Goal: Entertainment & Leisure: Consume media (video, audio)

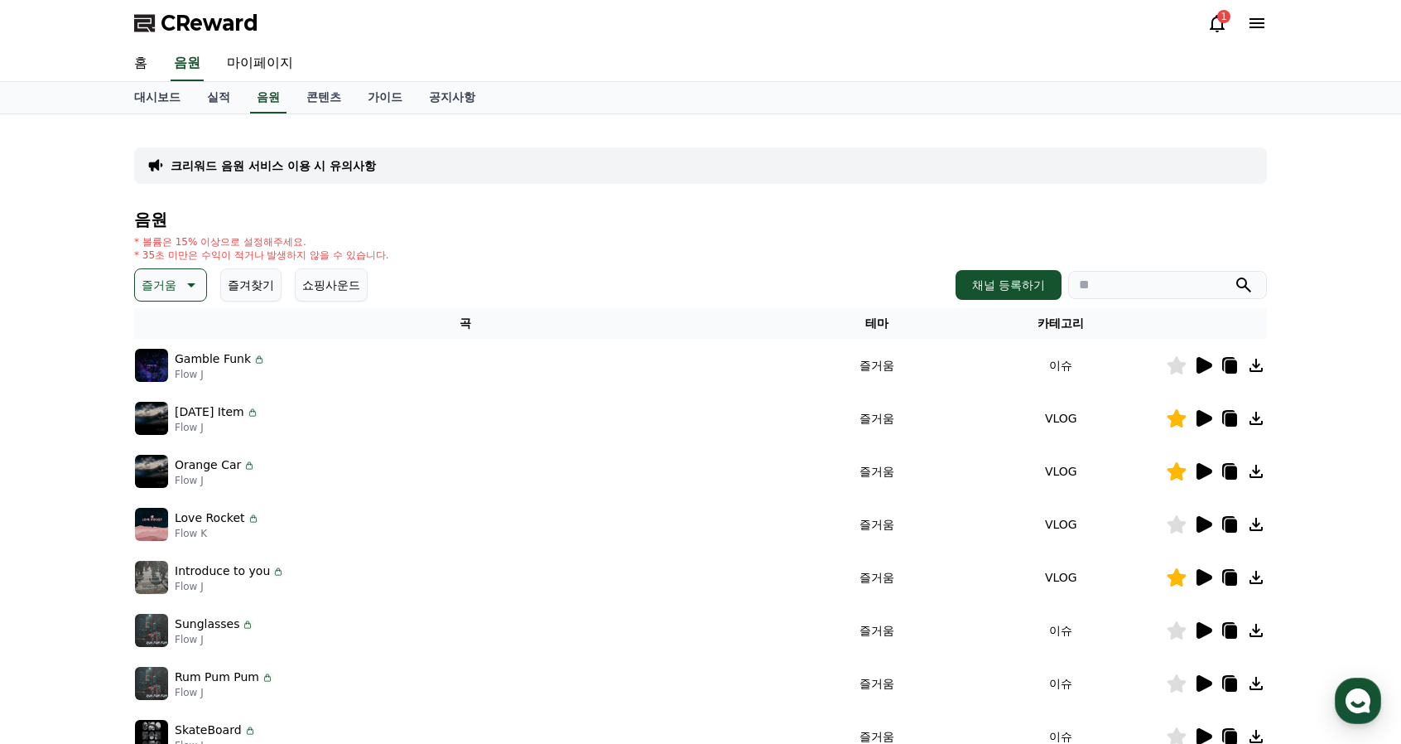
click at [190, 282] on icon at bounding box center [190, 285] width 20 height 20
click at [176, 375] on button "통통튀는" at bounding box center [167, 378] width 60 height 36
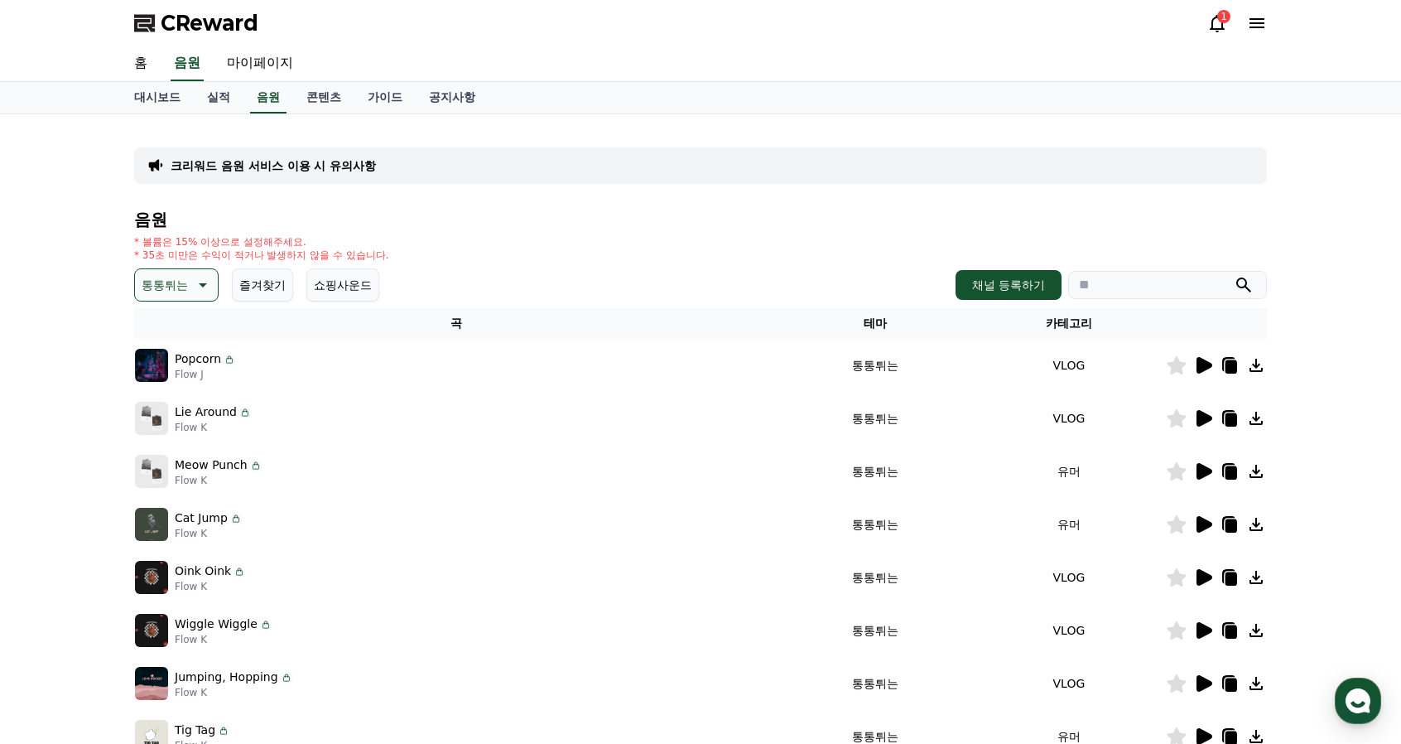
click at [271, 284] on button "즐겨찾기" at bounding box center [262, 284] width 61 height 33
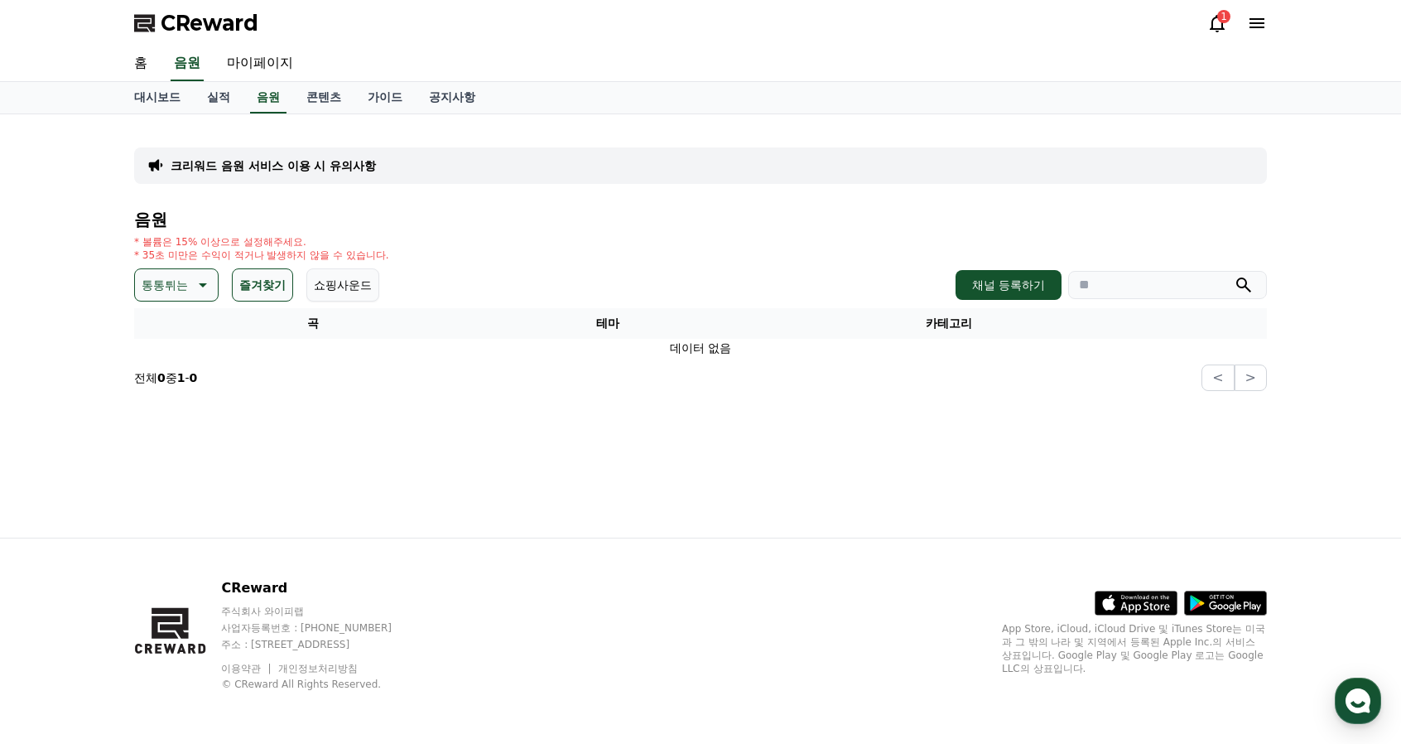
click at [164, 277] on p "통통튀는" at bounding box center [165, 284] width 46 height 23
click at [160, 336] on button "밝은" at bounding box center [155, 335] width 36 height 36
click at [234, 287] on button "즐겨찾기" at bounding box center [239, 284] width 61 height 33
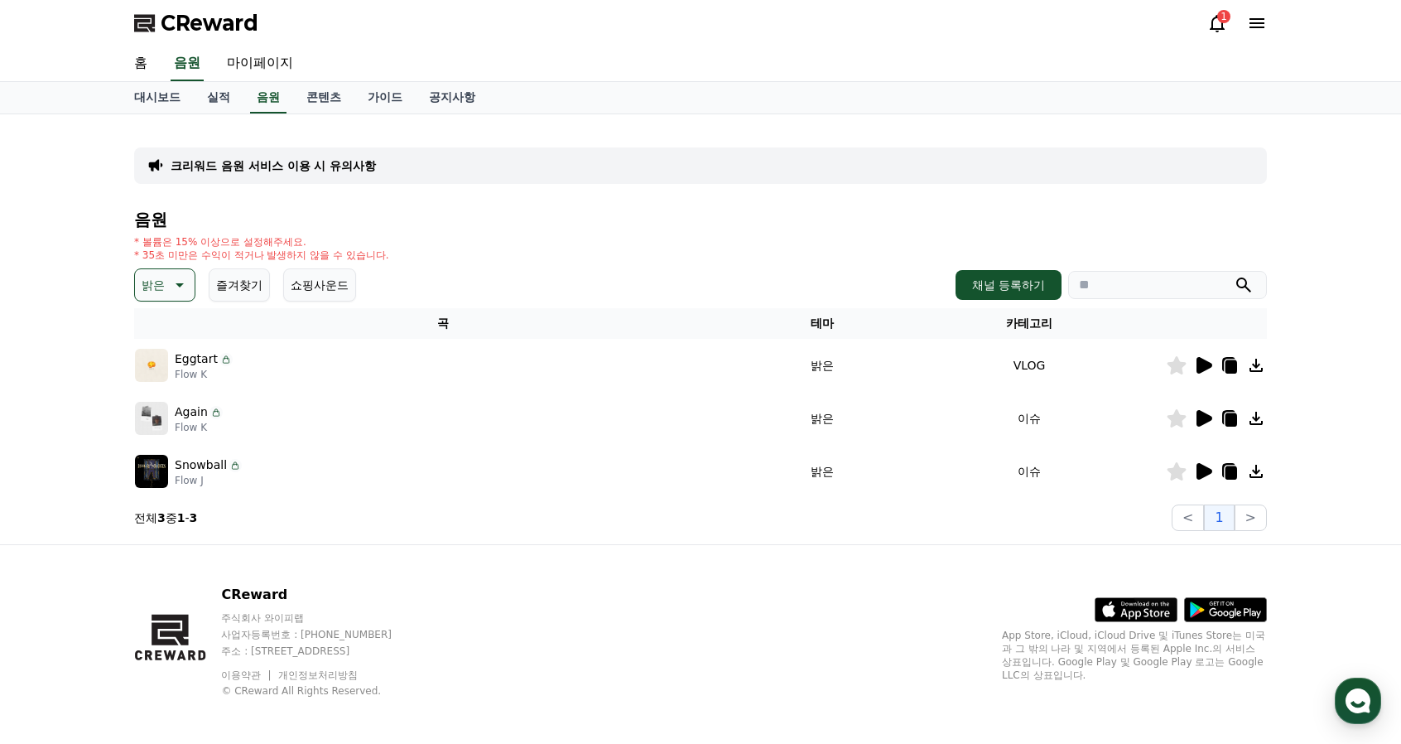
click at [184, 283] on icon at bounding box center [178, 285] width 20 height 20
click at [172, 373] on button "환상적인" at bounding box center [167, 372] width 60 height 36
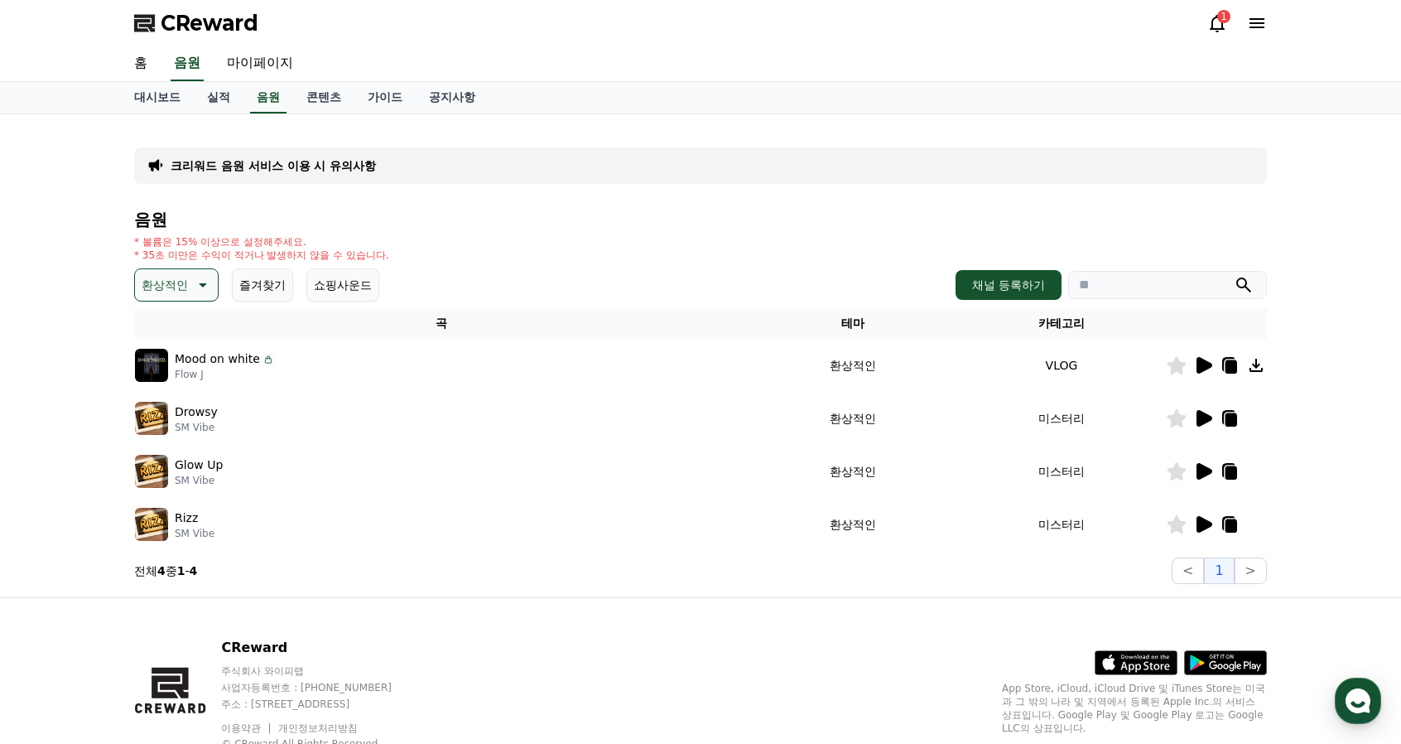
click at [188, 282] on button "환상적인" at bounding box center [176, 284] width 84 height 33
click at [174, 330] on button "호기심" at bounding box center [161, 332] width 48 height 36
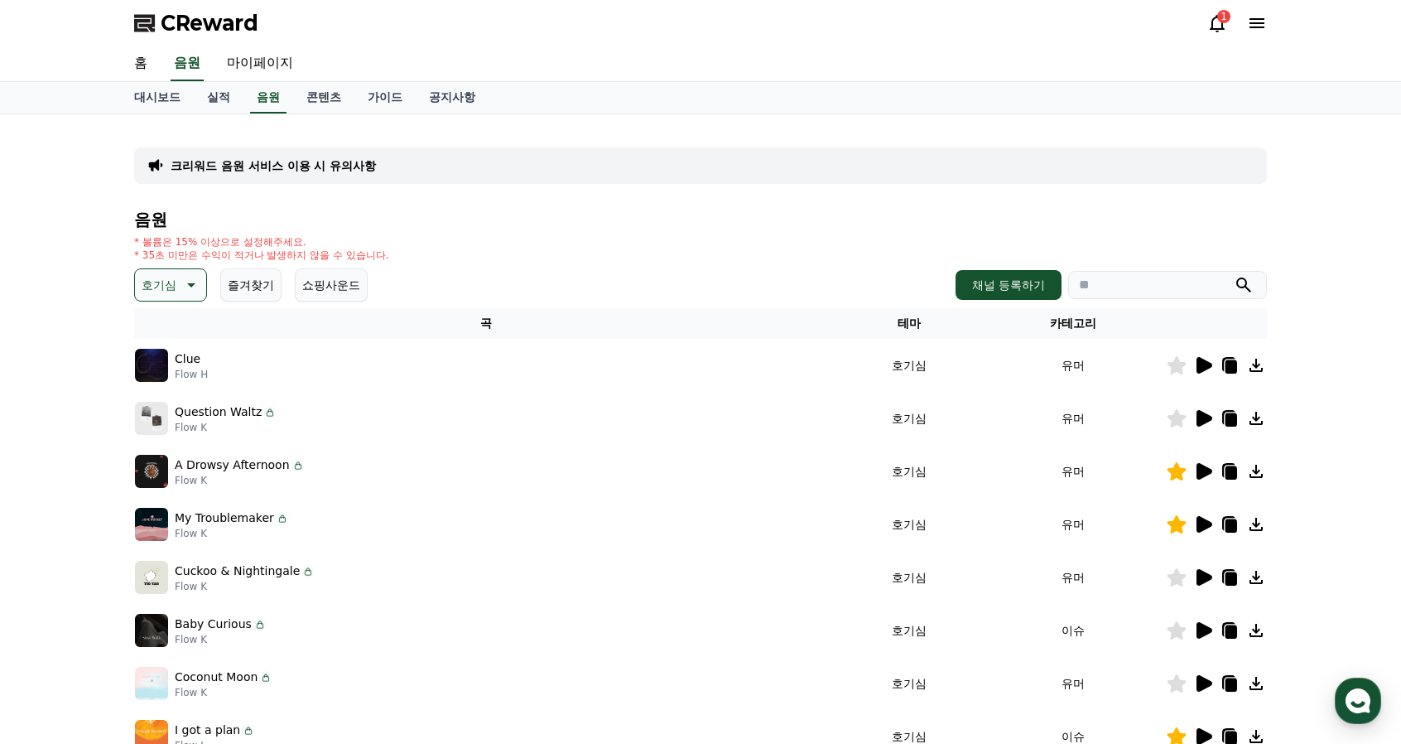
click at [1206, 472] on icon at bounding box center [1205, 471] width 16 height 17
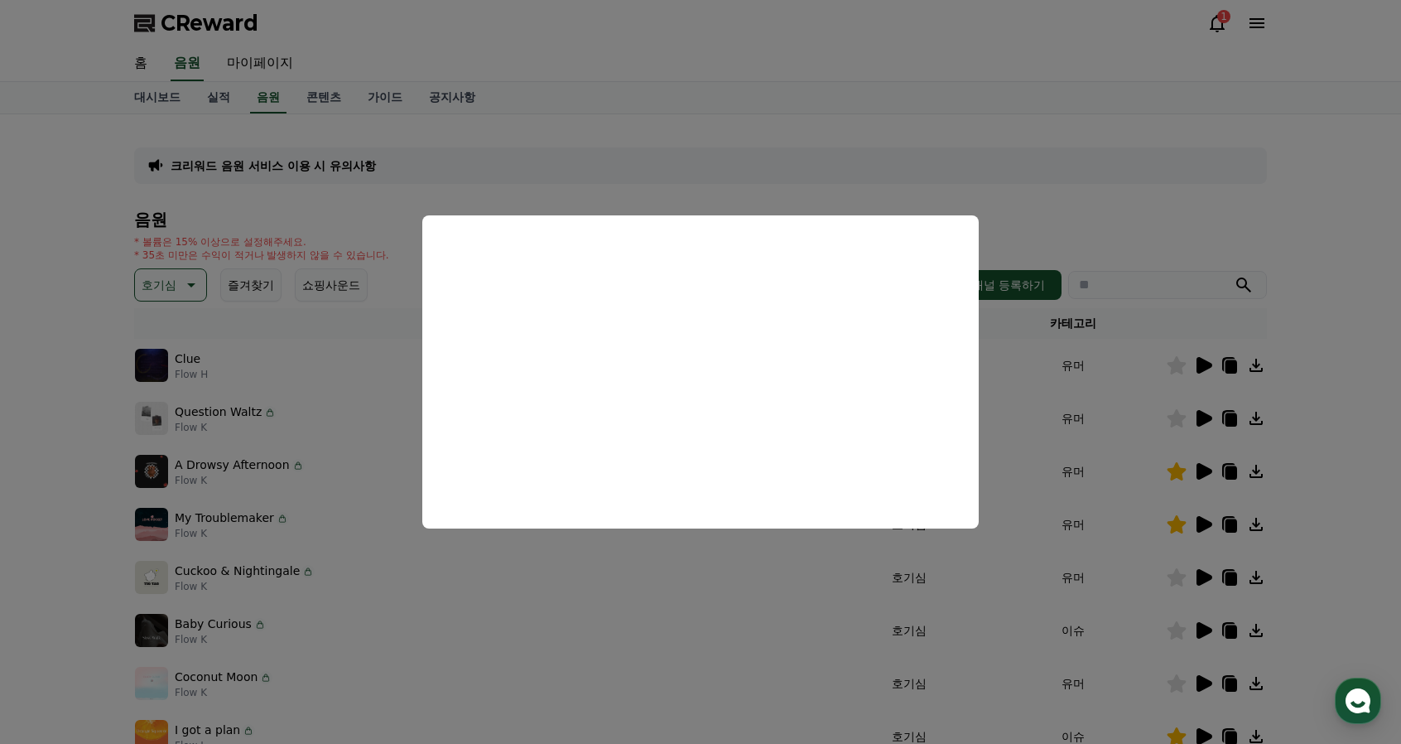
click at [606, 151] on button "close modal" at bounding box center [700, 372] width 1401 height 744
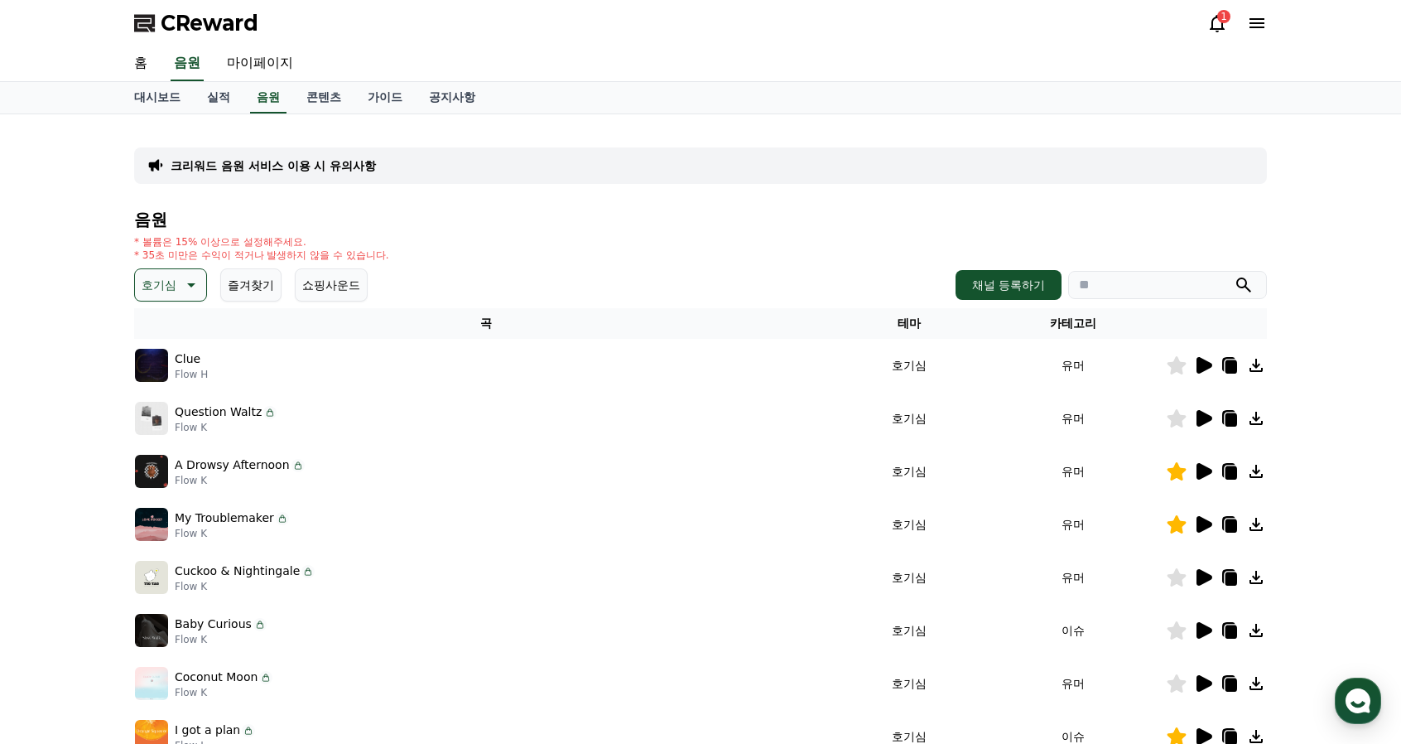
click at [182, 284] on icon at bounding box center [190, 285] width 20 height 20
click at [178, 418] on button "긴장되는" at bounding box center [167, 421] width 60 height 36
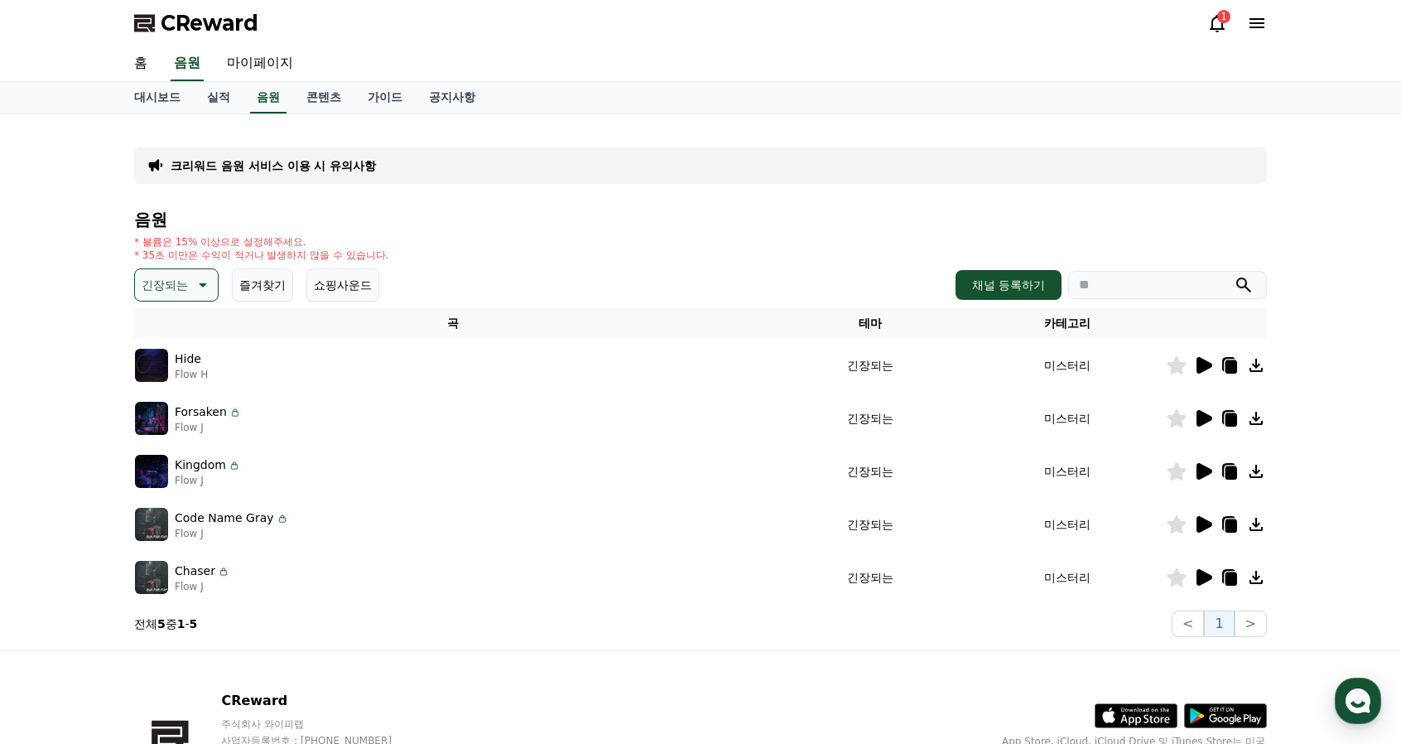
click at [1206, 359] on icon at bounding box center [1205, 365] width 16 height 17
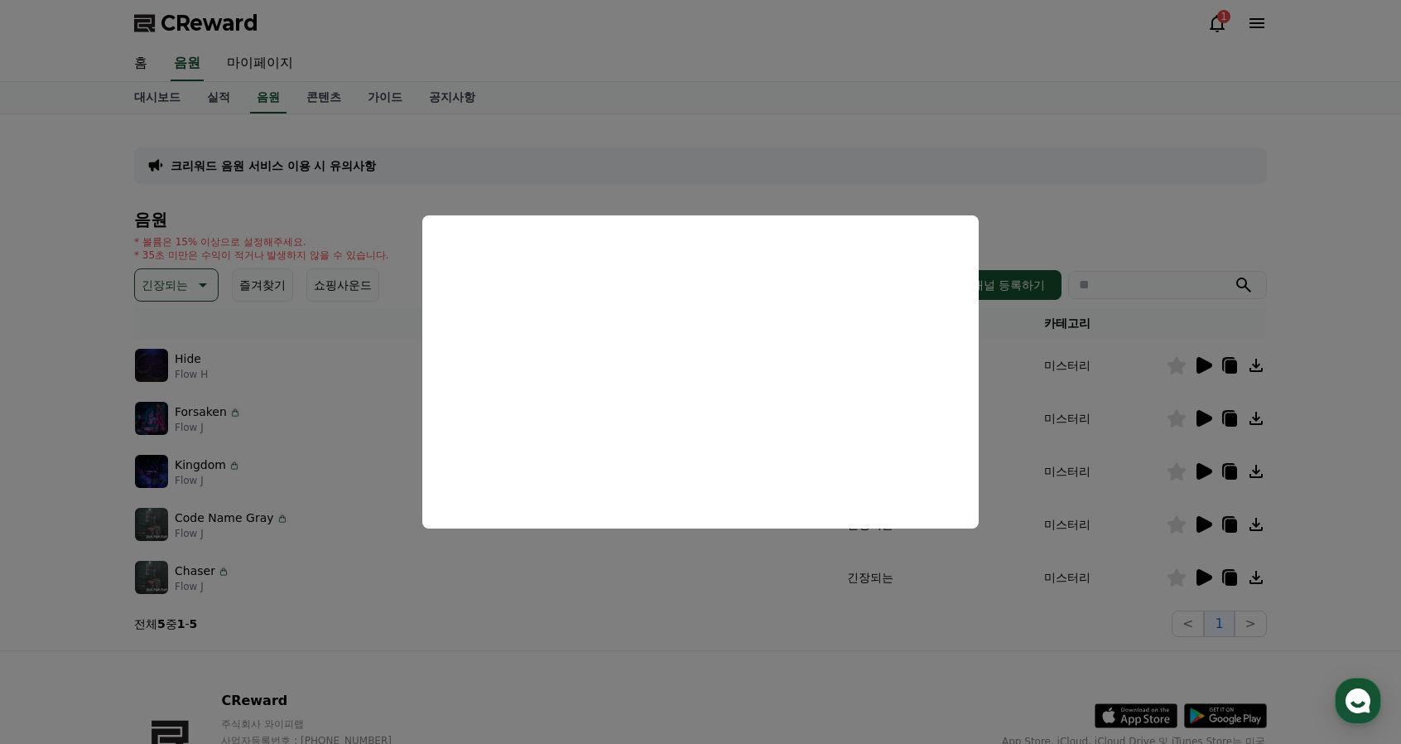
click at [986, 186] on button "close modal" at bounding box center [700, 372] width 1401 height 744
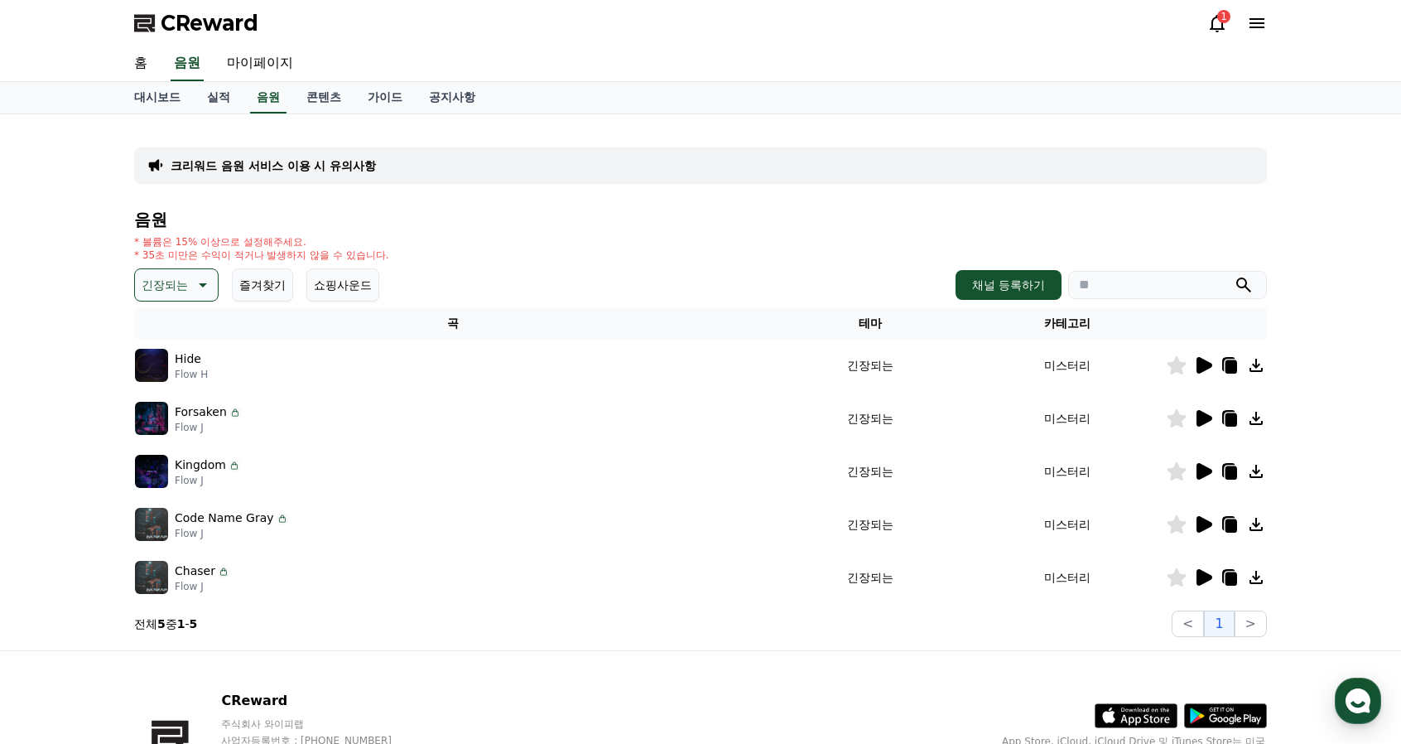
click at [195, 284] on icon at bounding box center [201, 285] width 20 height 20
click at [176, 338] on button "호기심" at bounding box center [161, 332] width 48 height 36
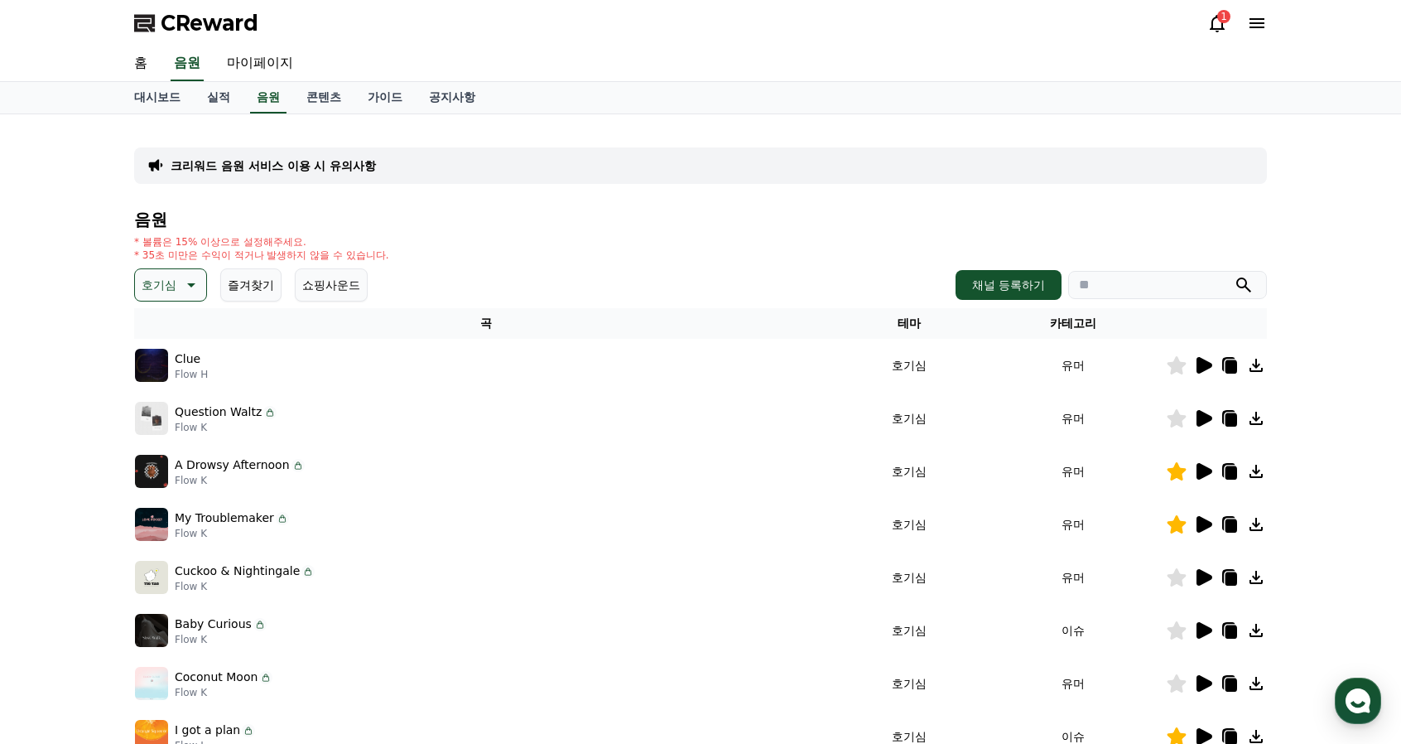
click at [1201, 519] on icon at bounding box center [1205, 524] width 16 height 17
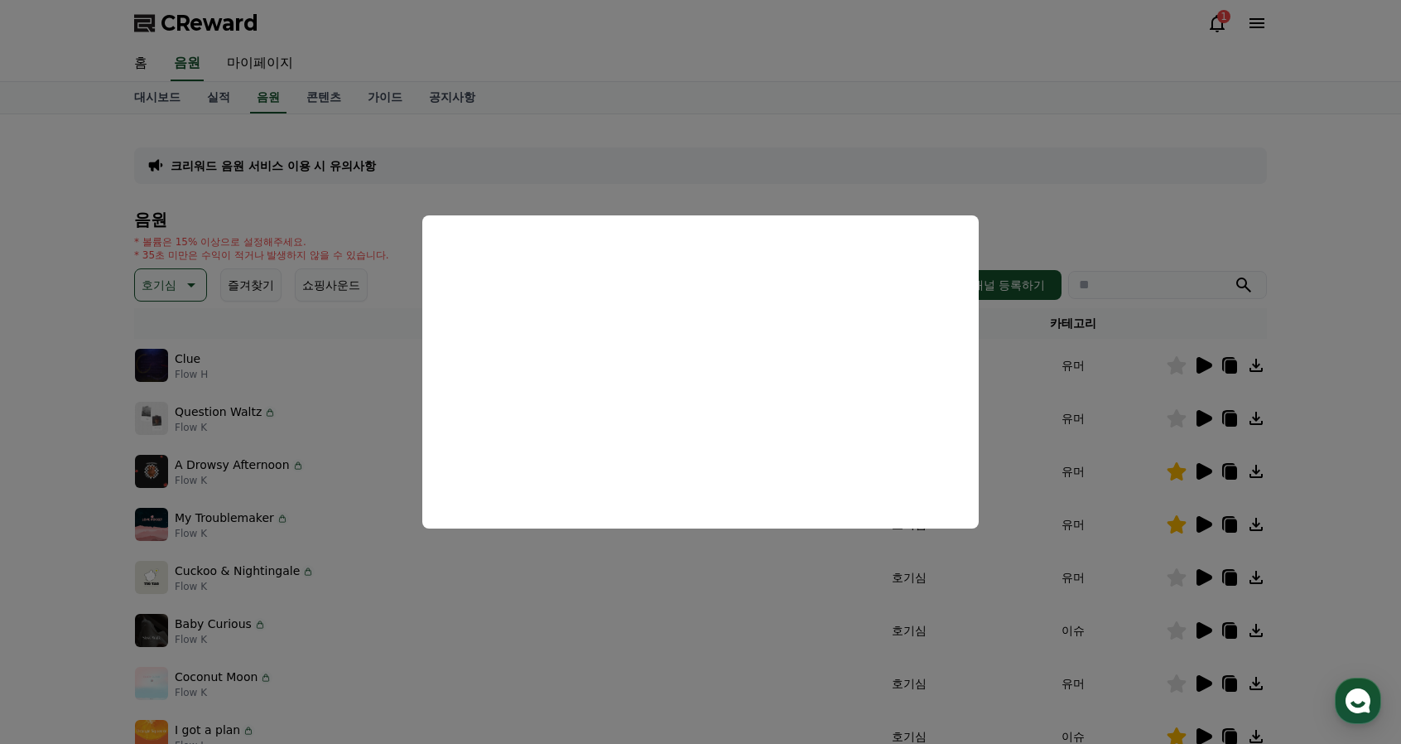
click at [1024, 218] on button "close modal" at bounding box center [700, 372] width 1401 height 744
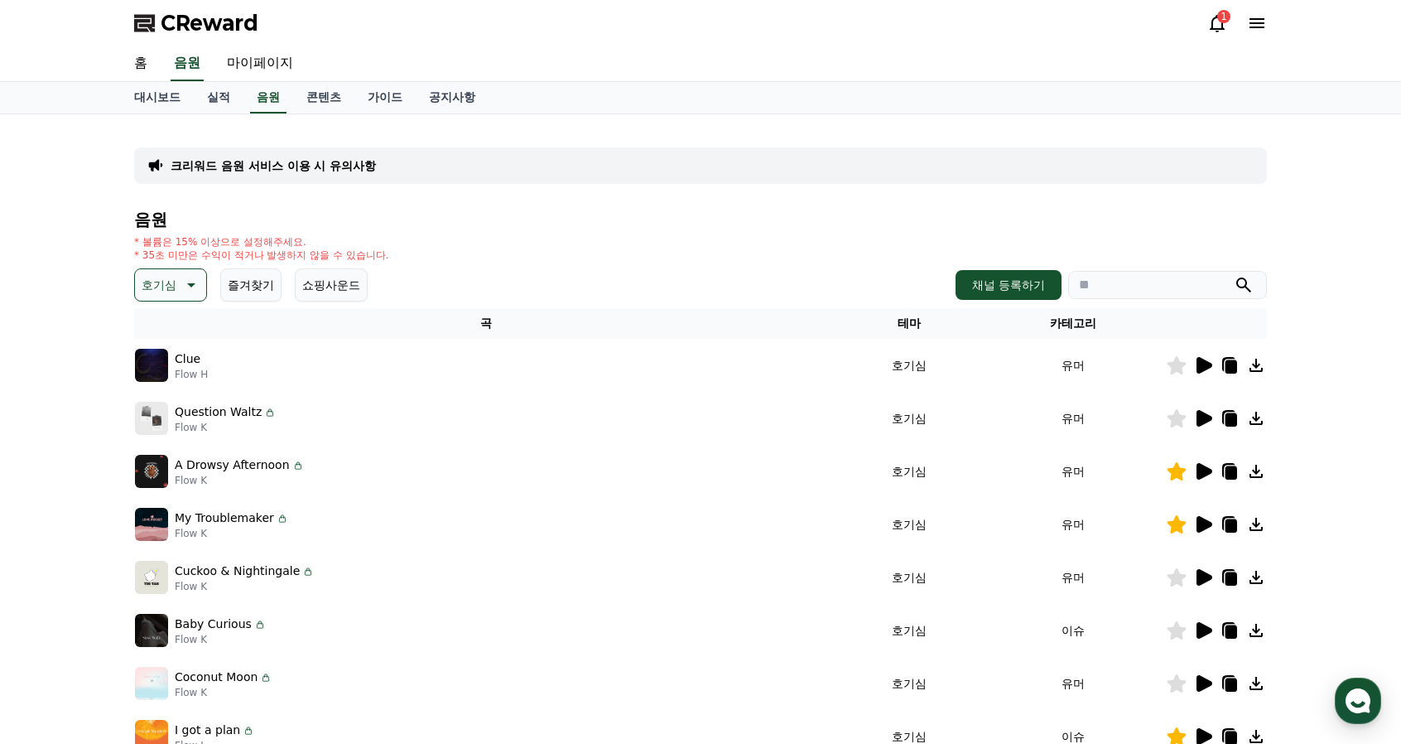
click at [1232, 518] on icon at bounding box center [1230, 524] width 20 height 20
click at [822, 249] on div "* 볼륨은 15% 이상으로 설정해주세요. * 35초 미만은 수익이 적거나 발생하지 않을 수 있습니다." at bounding box center [700, 248] width 1133 height 27
click at [1227, 475] on icon at bounding box center [1232, 472] width 12 height 13
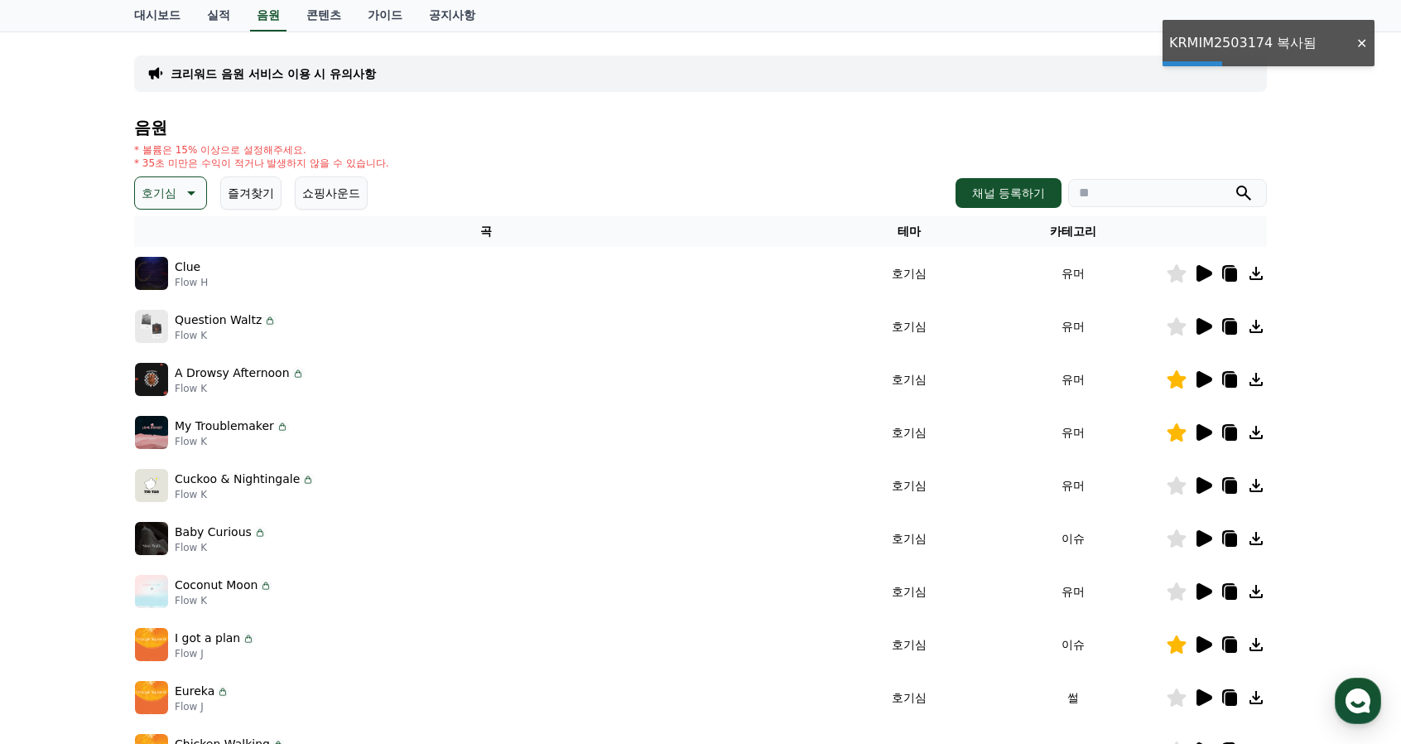
scroll to position [166, 0]
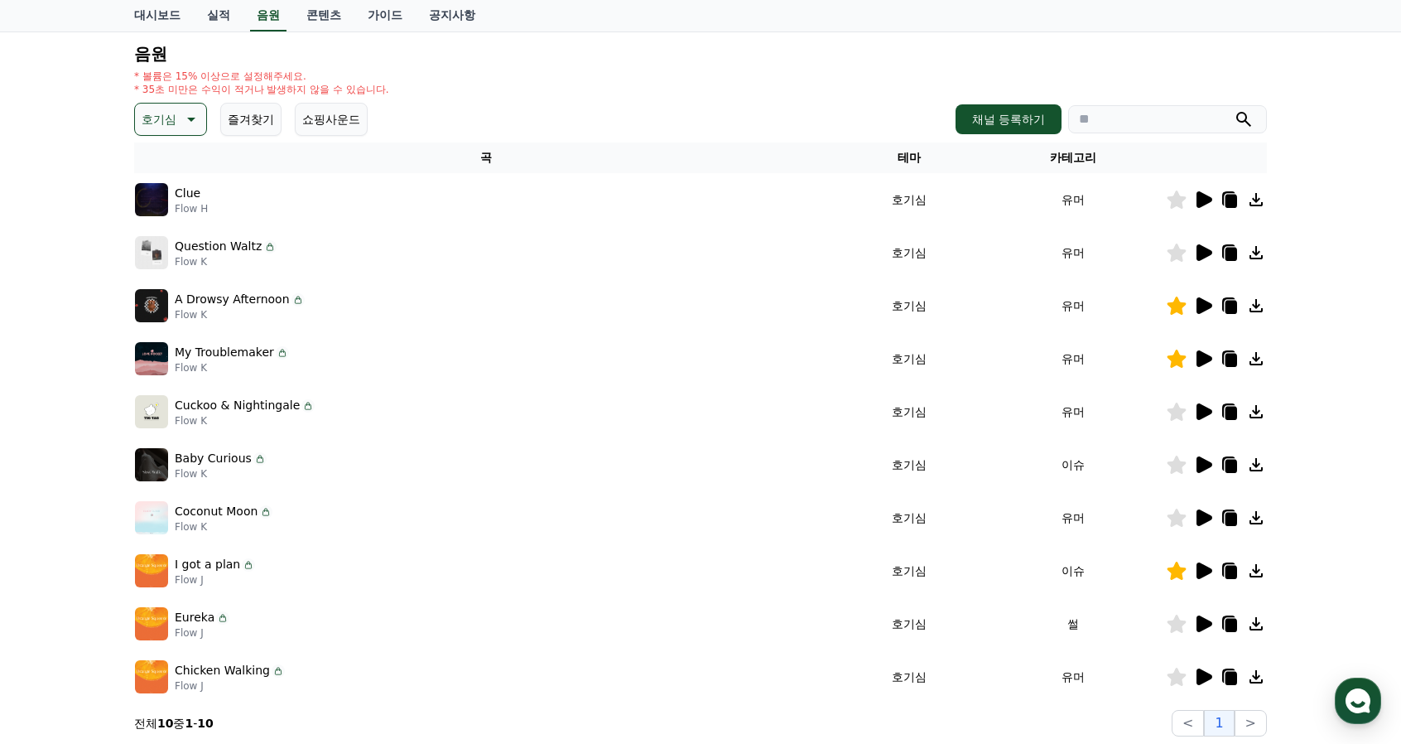
click at [1204, 571] on icon at bounding box center [1205, 570] width 16 height 17
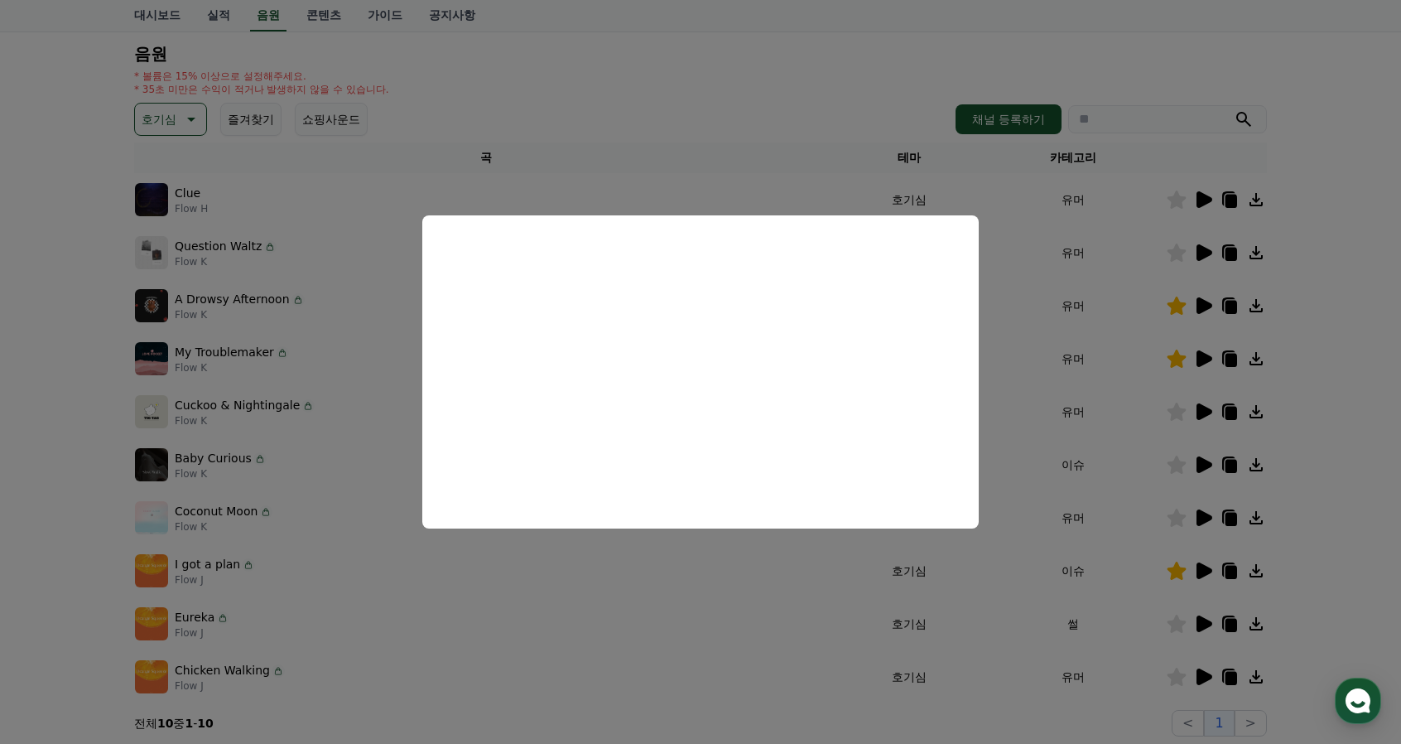
click at [820, 182] on button "close modal" at bounding box center [700, 372] width 1401 height 744
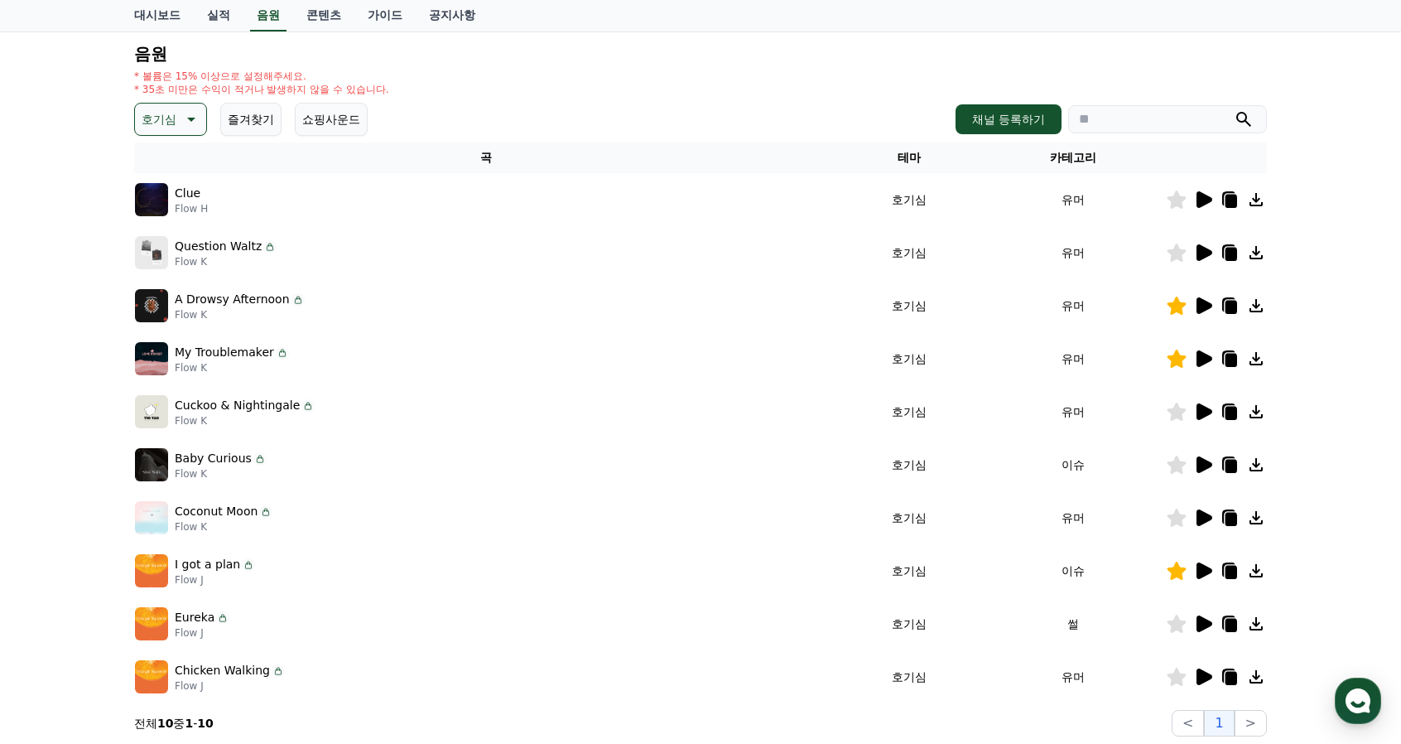
click at [1206, 618] on icon at bounding box center [1203, 624] width 20 height 20
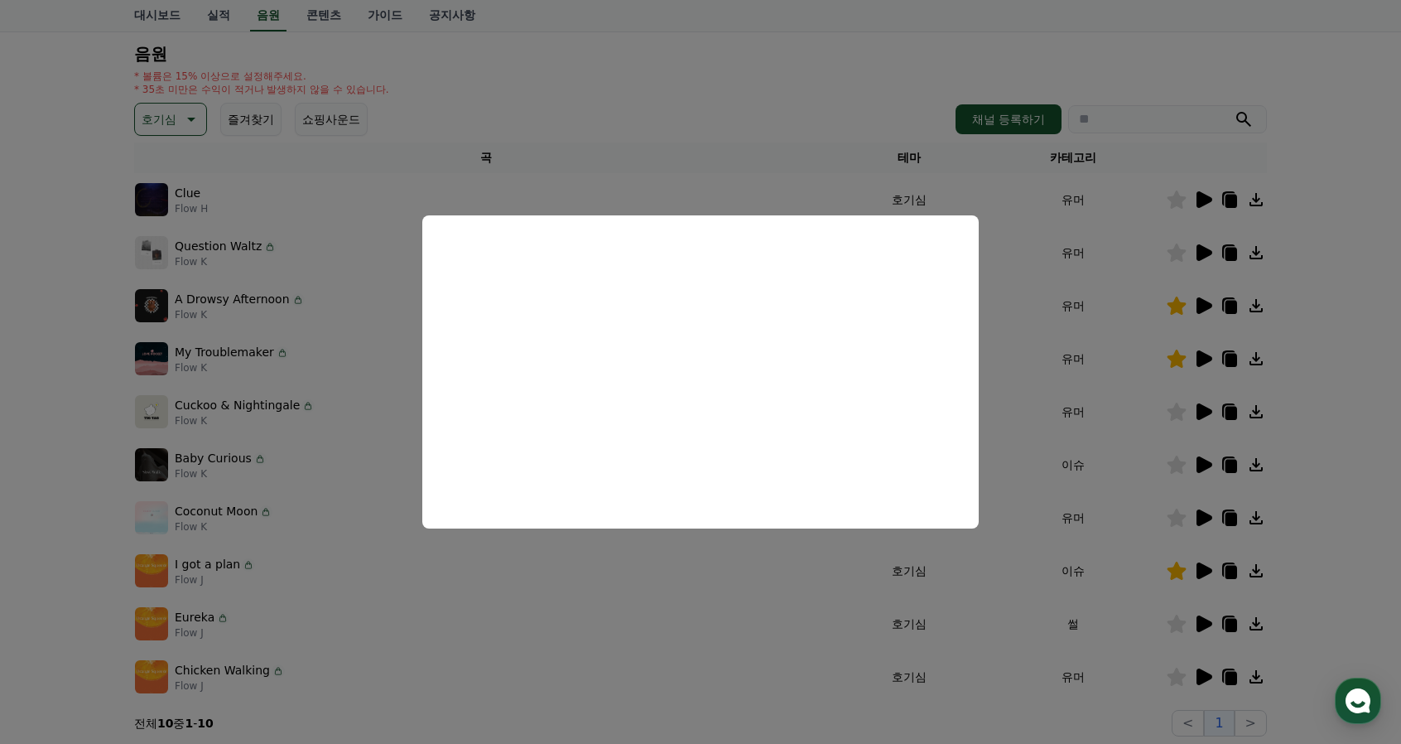
click at [765, 186] on button "close modal" at bounding box center [700, 372] width 1401 height 744
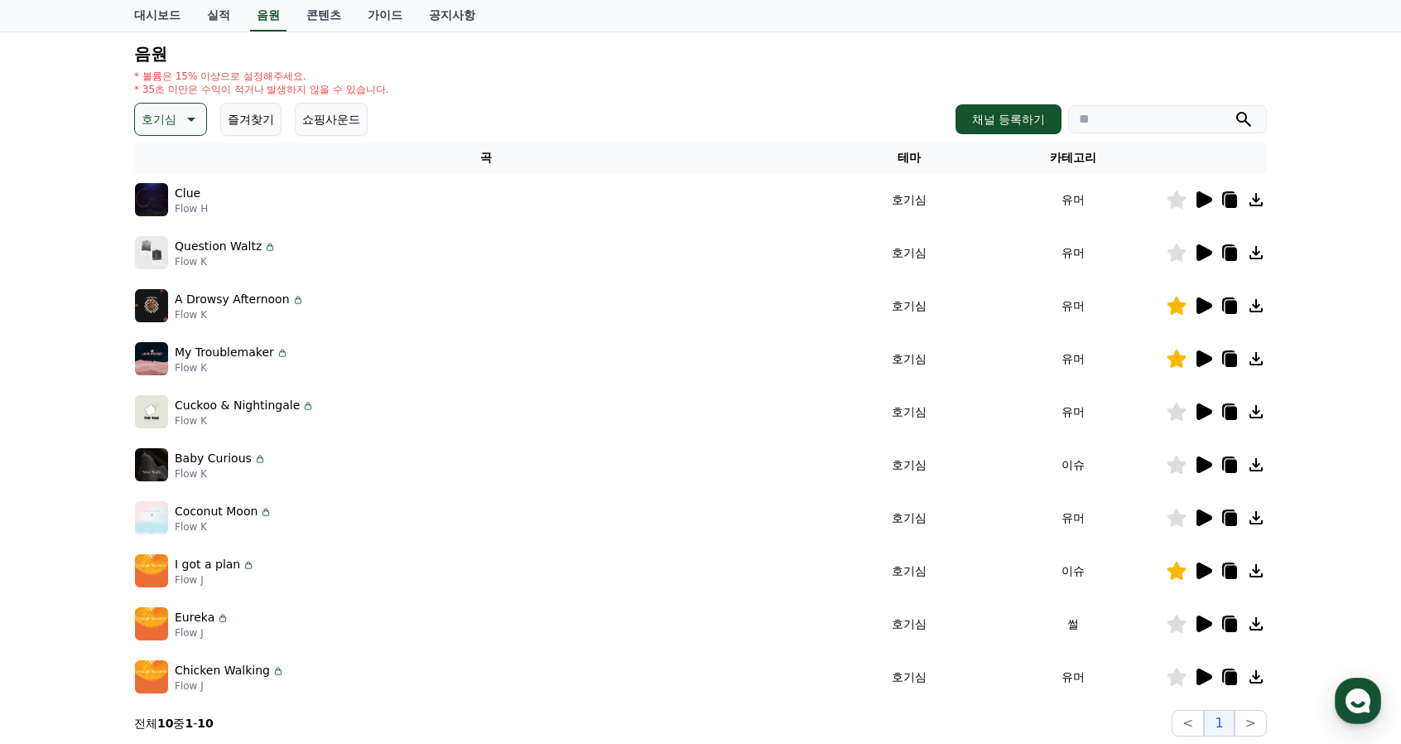
click at [1229, 624] on icon at bounding box center [1232, 625] width 12 height 13
click at [1176, 621] on icon at bounding box center [1177, 624] width 19 height 18
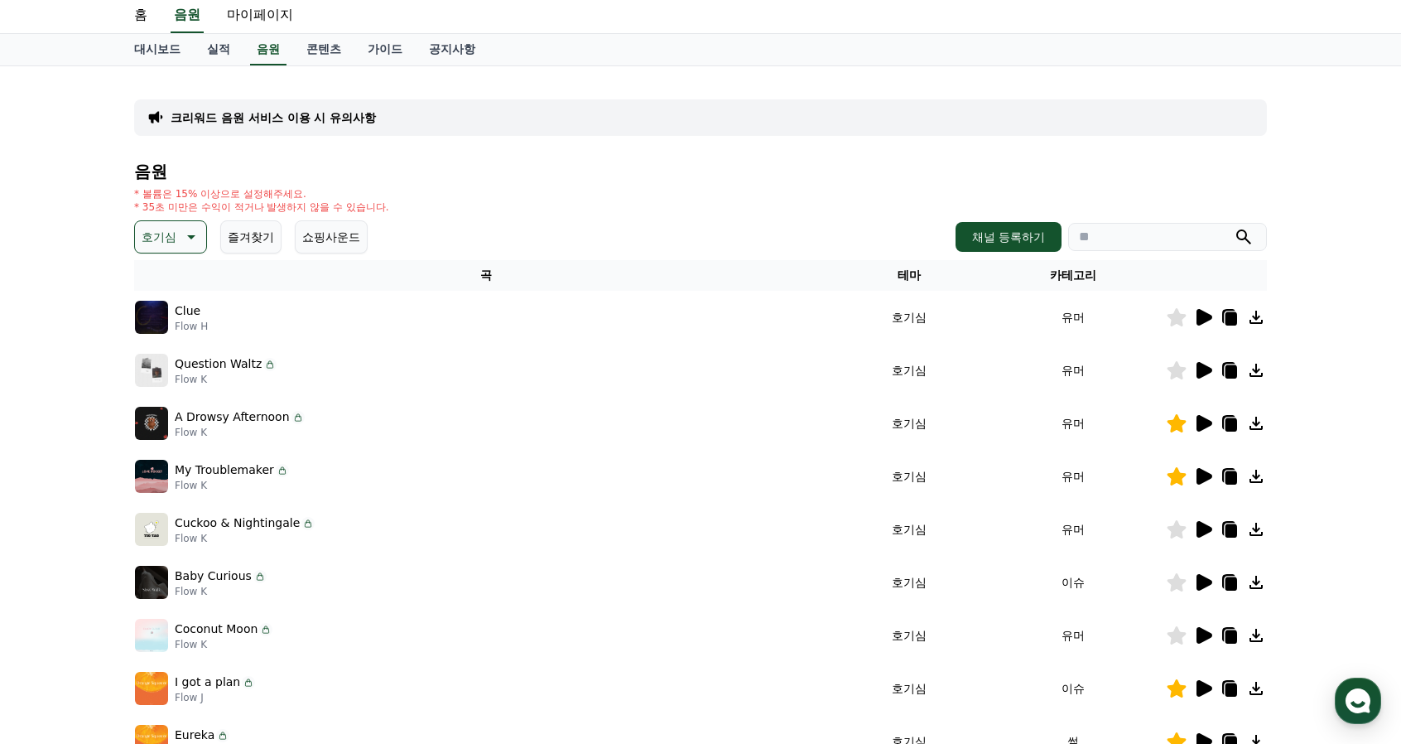
scroll to position [0, 0]
